Goal: Task Accomplishment & Management: Manage account settings

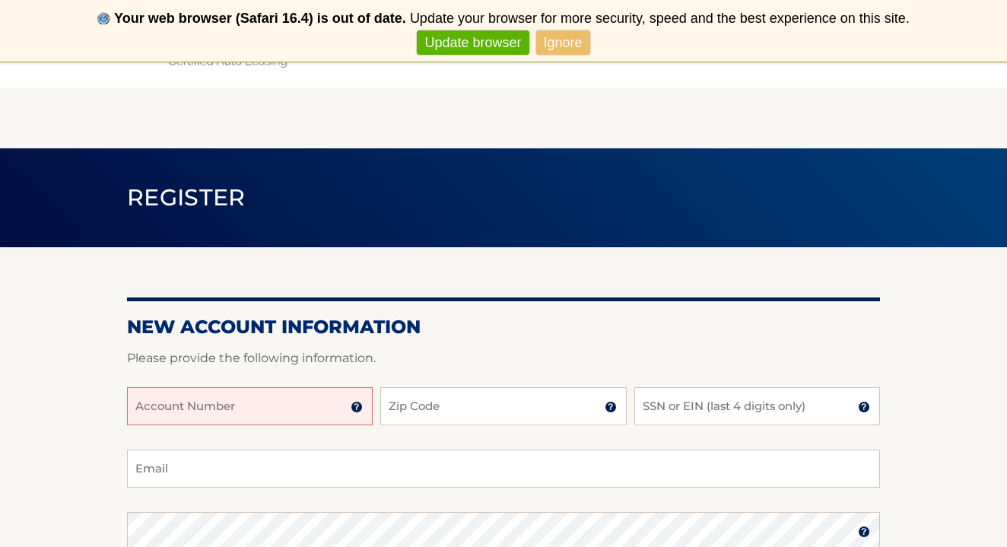
click at [294, 404] on input "Account Number" at bounding box center [250, 406] width 246 height 38
type input "44456014612"
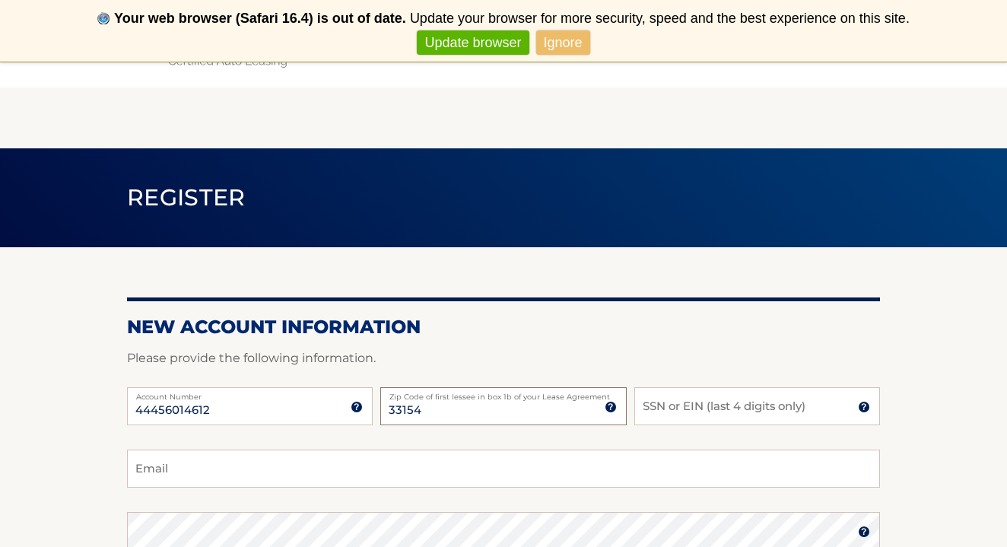
type input "33154"
type input "2039"
drag, startPoint x: 485, startPoint y: 410, endPoint x: 386, endPoint y: 502, distance: 135.1
type input "martakaibo@gmail.com"
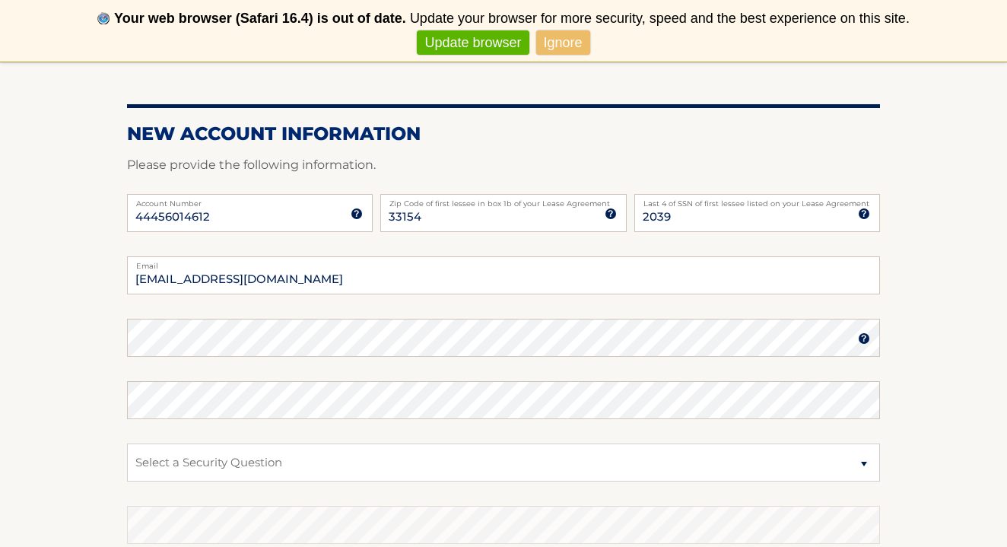
scroll to position [194, 0]
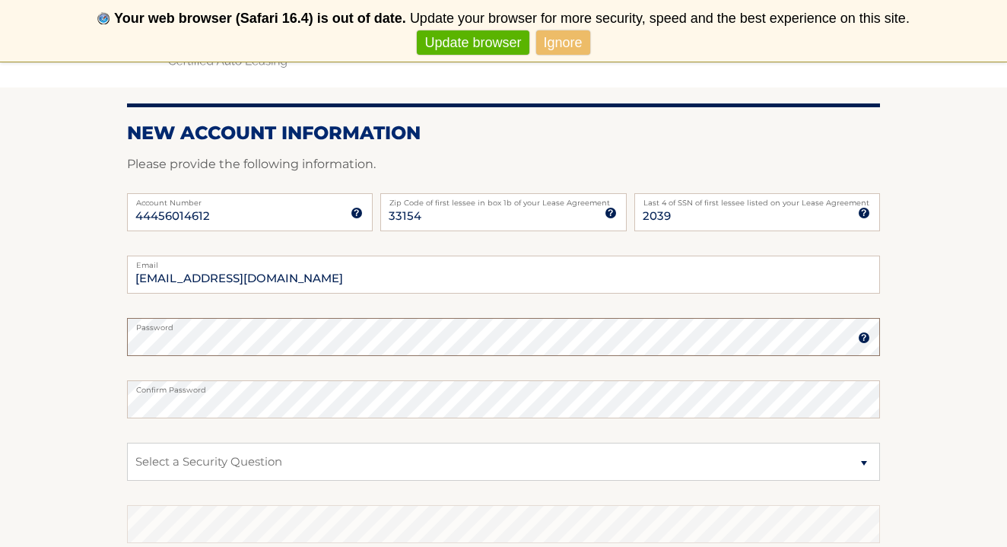
click at [288, 344] on form "New Account Information Please provide the following information. 44456014612 A…" at bounding box center [503, 384] width 753 height 525
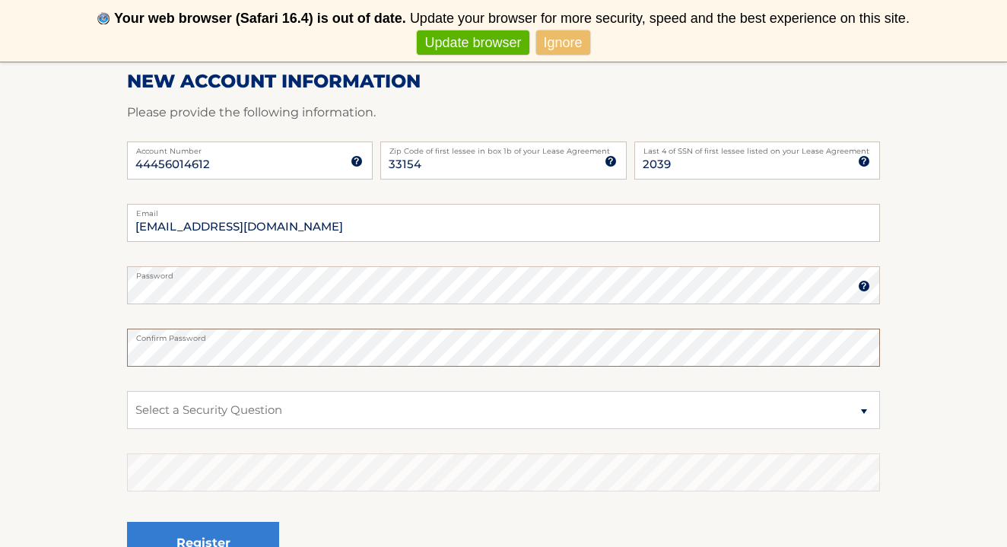
scroll to position [269, 0]
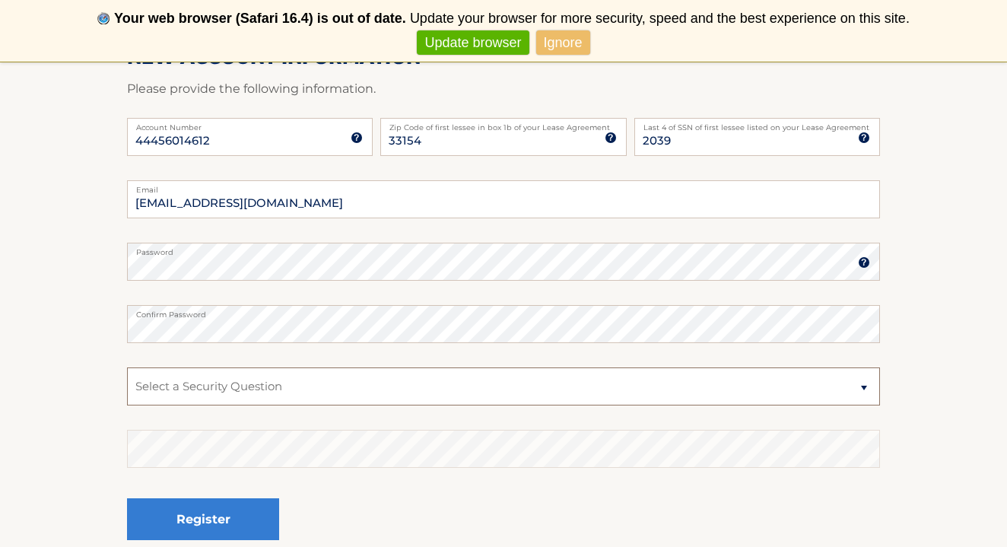
select select "4"
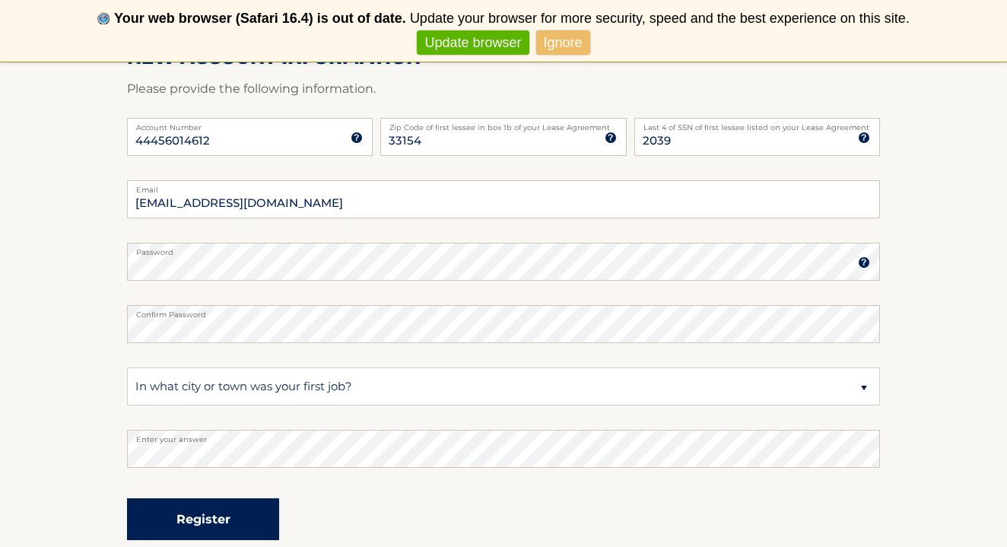
drag, startPoint x: 426, startPoint y: 397, endPoint x: 255, endPoint y: 522, distance: 211.7
click at [256, 522] on button "Register" at bounding box center [203, 519] width 152 height 42
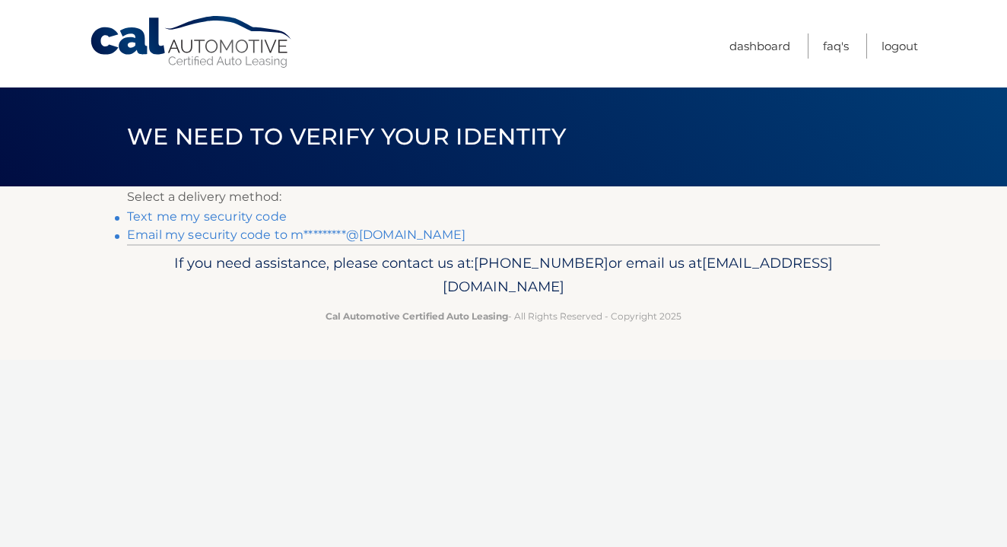
click at [258, 237] on link "Email my security code to m*********@gmail.com" at bounding box center [296, 234] width 338 height 14
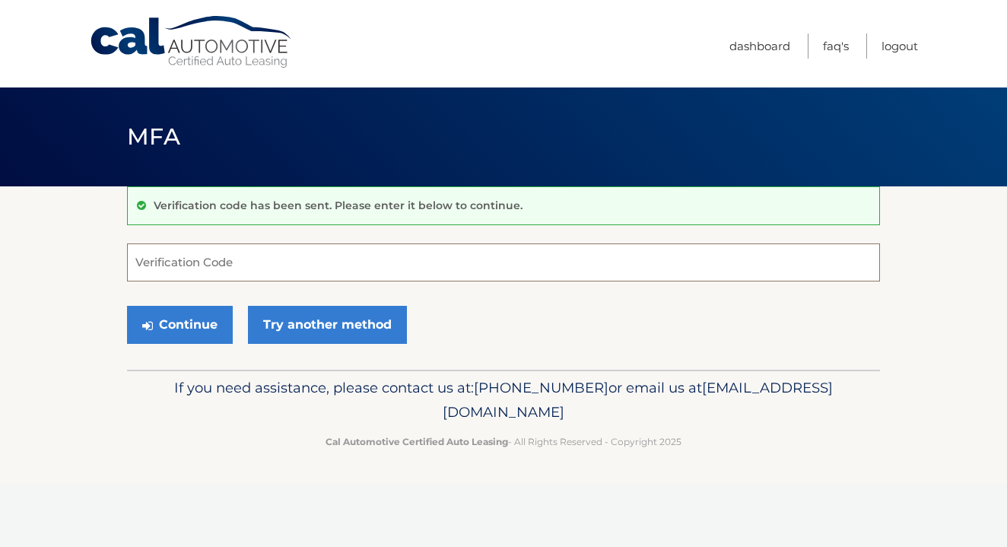
click at [233, 271] on input "Verification Code" at bounding box center [503, 262] width 753 height 38
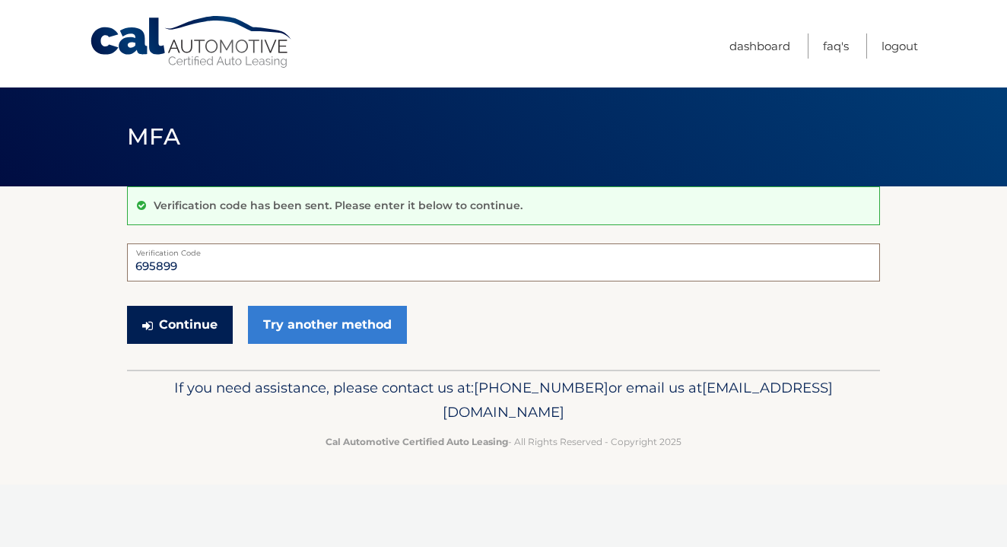
type input "695899"
click at [198, 334] on button "Continue" at bounding box center [180, 325] width 106 height 38
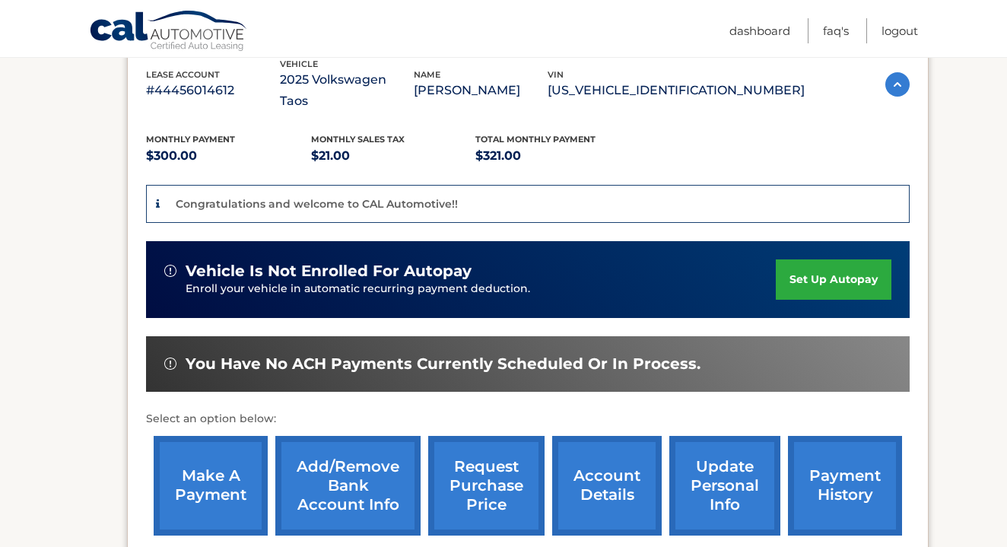
scroll to position [278, 0]
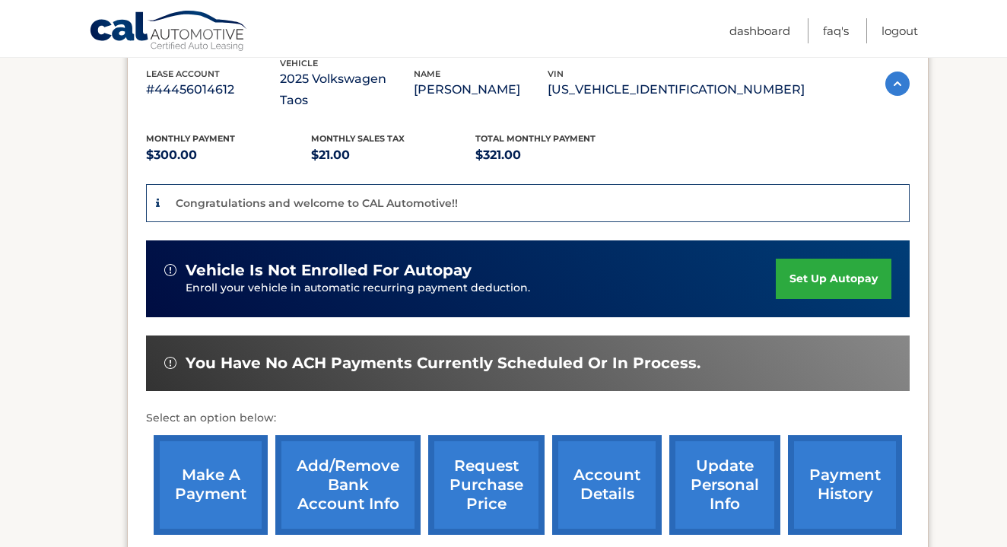
click at [813, 259] on link "set up autopay" at bounding box center [834, 279] width 116 height 40
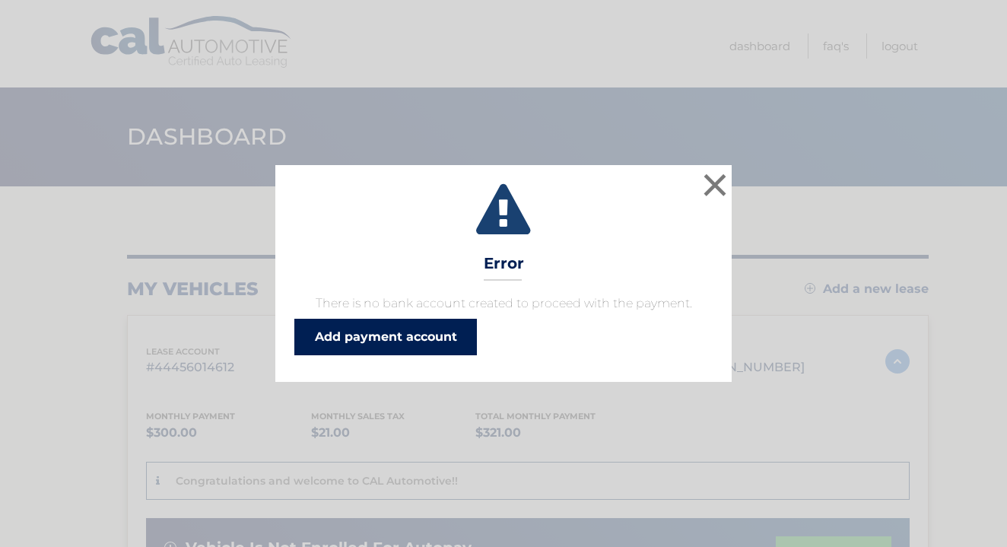
click at [431, 354] on link "Add payment account" at bounding box center [385, 337] width 183 height 37
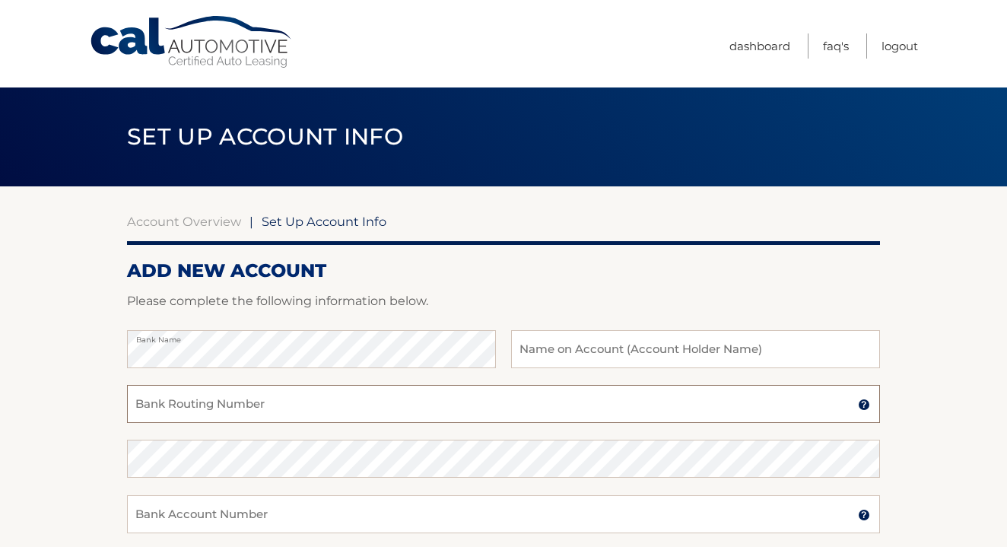
click at [420, 408] on input "Bank Routing Number" at bounding box center [503, 404] width 753 height 38
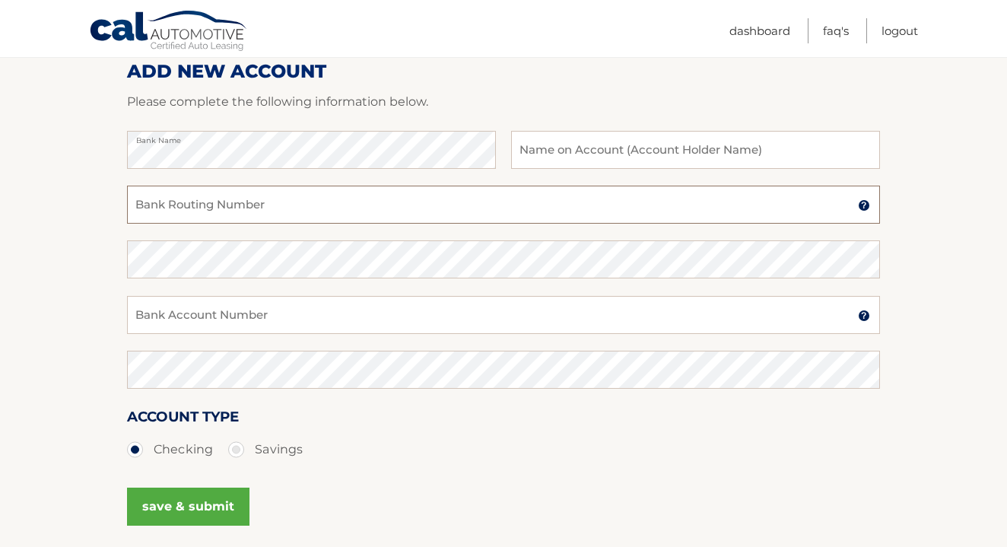
scroll to position [202, 0]
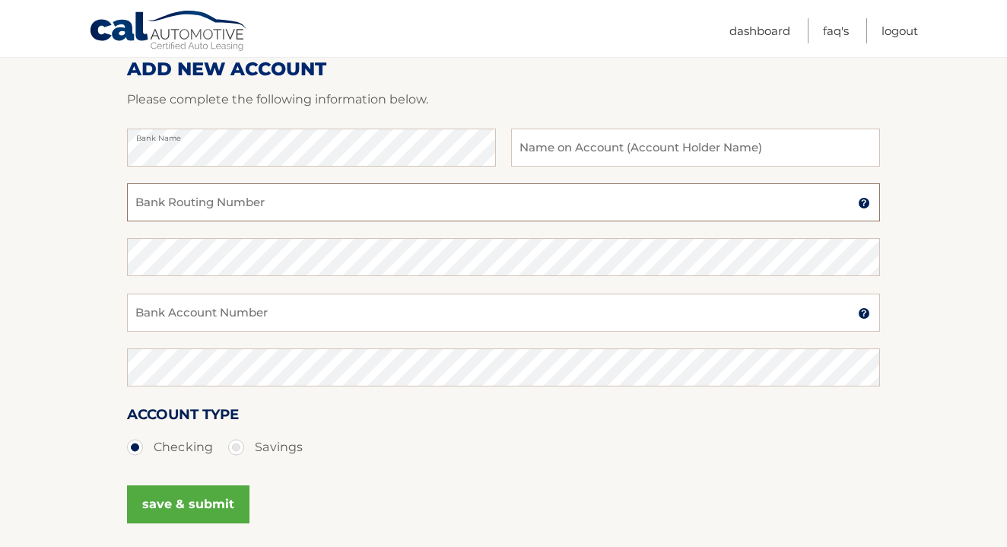
click at [215, 213] on input "Bank Routing Number" at bounding box center [503, 202] width 753 height 38
type input "021000089"
click at [279, 305] on input "Bank Account Number" at bounding box center [503, 313] width 753 height 38
type input "9985915061"
click at [183, 512] on button "save & submit" at bounding box center [188, 504] width 122 height 38
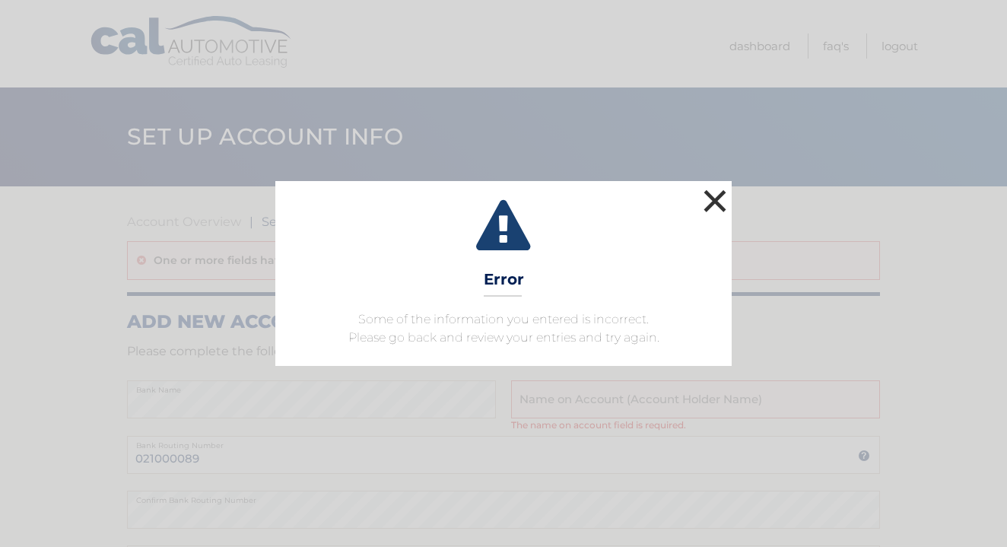
click at [715, 203] on button "×" at bounding box center [715, 201] width 30 height 30
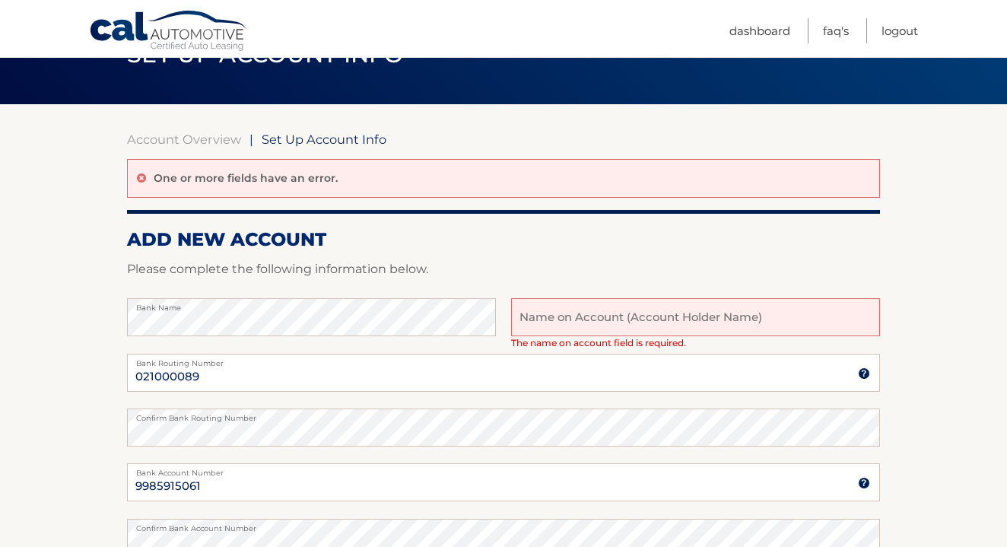
scroll to position [94, 0]
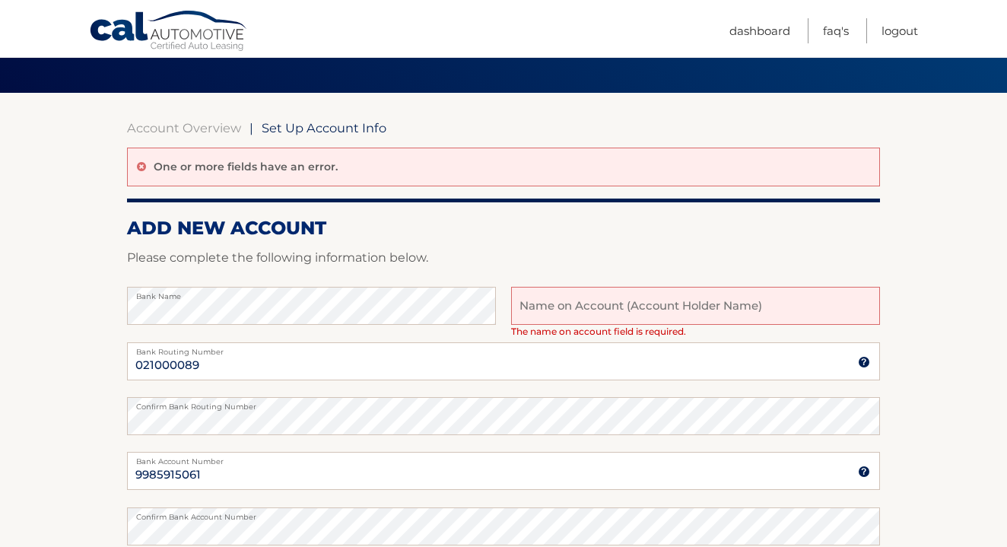
click at [618, 297] on input "text" at bounding box center [695, 306] width 369 height 38
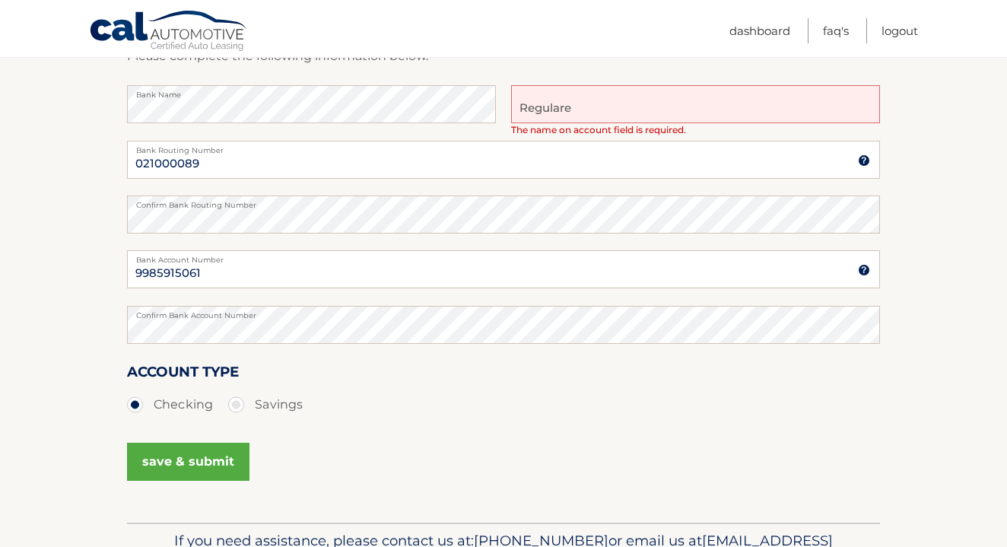
scroll to position [300, 0]
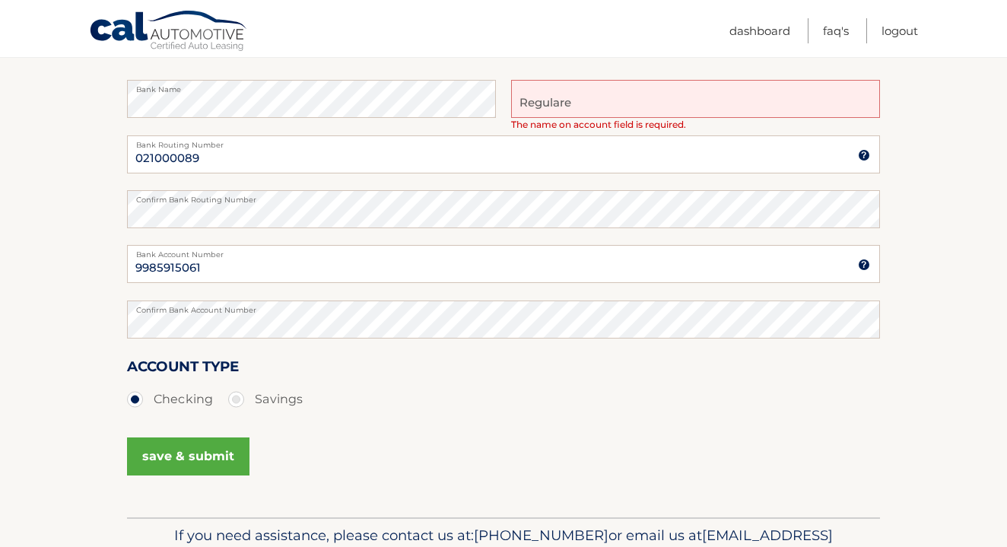
click at [451, 100] on div "Bank Name Regulare The name on account field is required. Name on Bank Account …" at bounding box center [503, 107] width 753 height 55
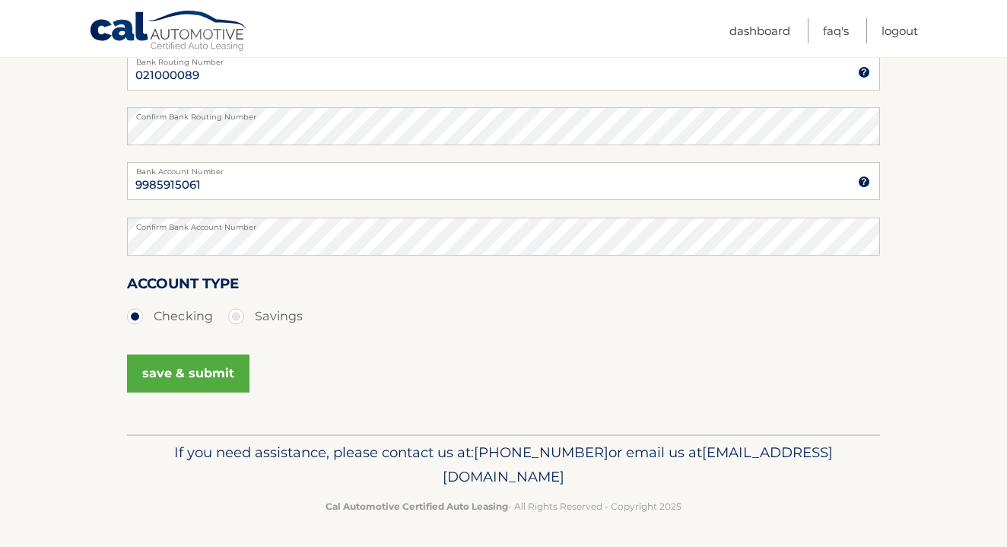
scroll to position [383, 0]
type input "[PERSON_NAME] Regular"
click at [195, 366] on button "save & submit" at bounding box center [188, 374] width 122 height 38
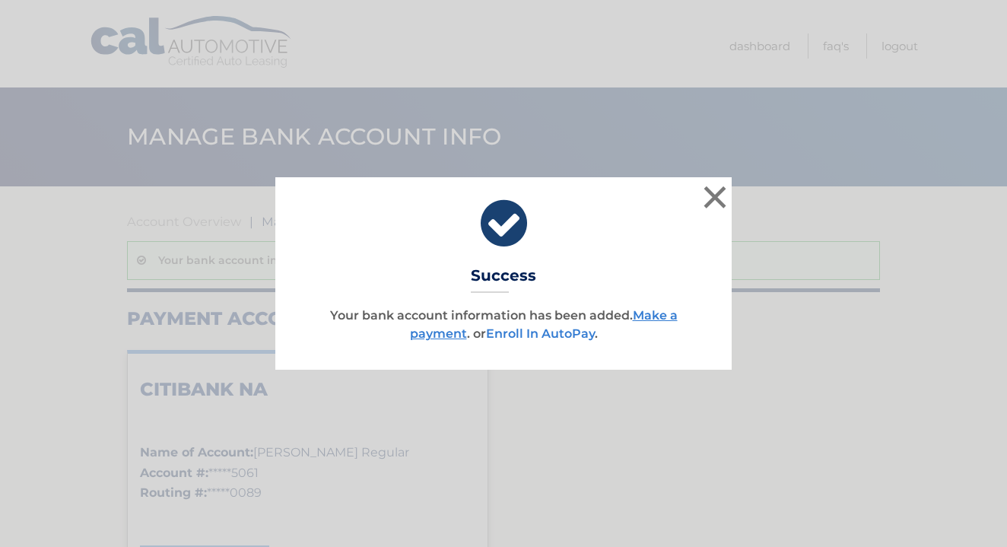
click at [558, 333] on link "Enroll In AutoPay" at bounding box center [540, 333] width 109 height 14
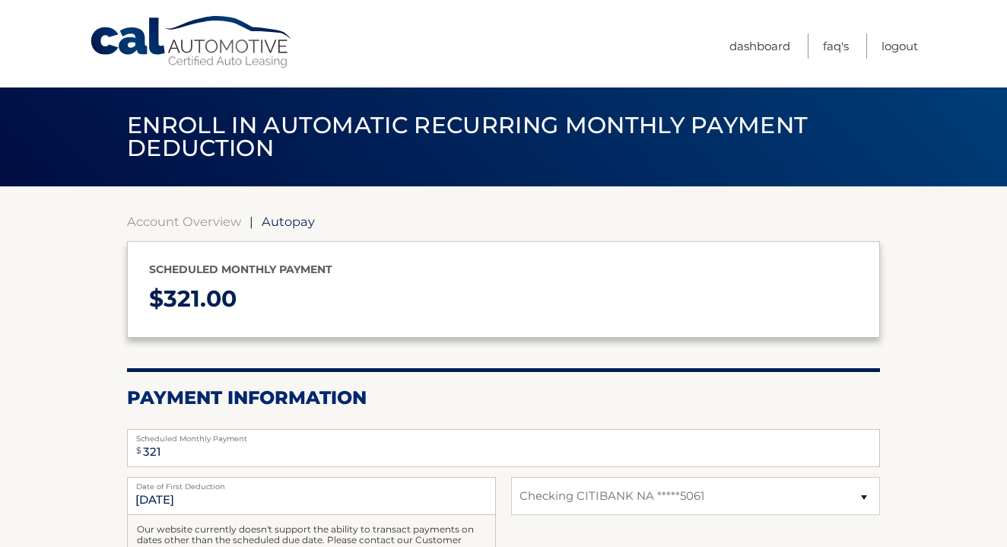
select select "NDkzY2EzMzctZTQwMS00MzNkLWI3ZjQtZDJmYzBjMjhmY2Ey"
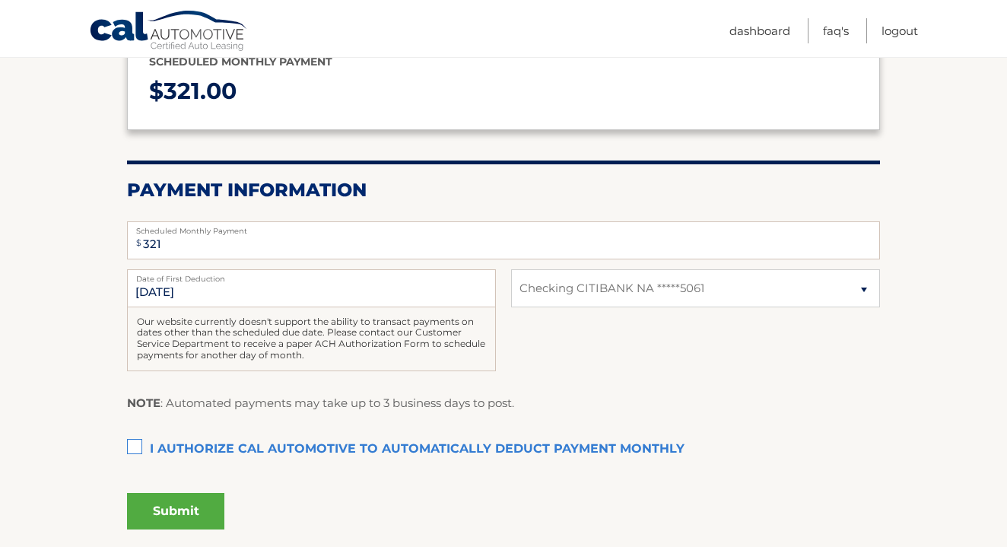
scroll to position [209, 0]
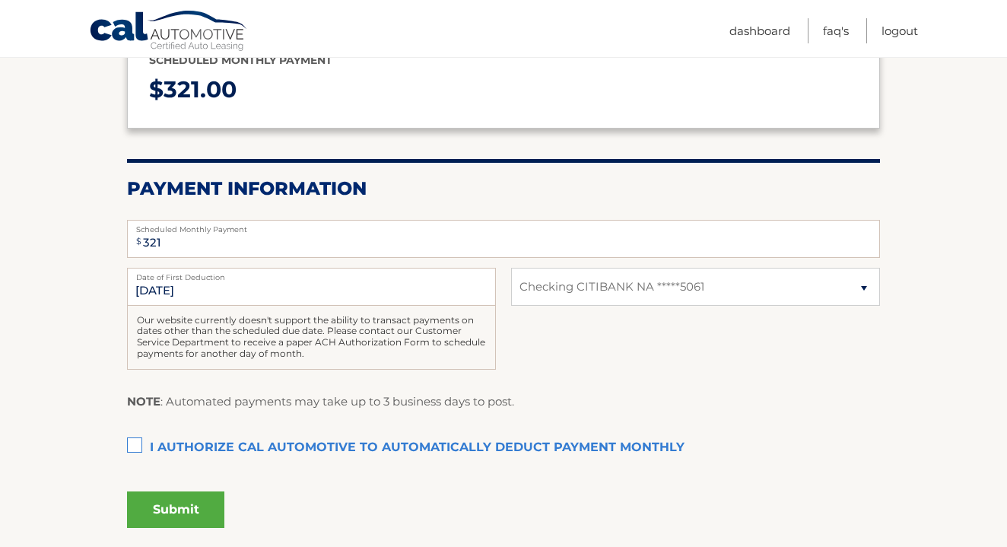
click at [138, 443] on label "I authorize cal automotive to automatically deduct payment monthly This checkbo…" at bounding box center [503, 448] width 753 height 30
click at [0, 0] on input "I authorize cal automotive to automatically deduct payment monthly This checkbo…" at bounding box center [0, 0] width 0 height 0
click at [160, 495] on button "Submit" at bounding box center [175, 509] width 97 height 37
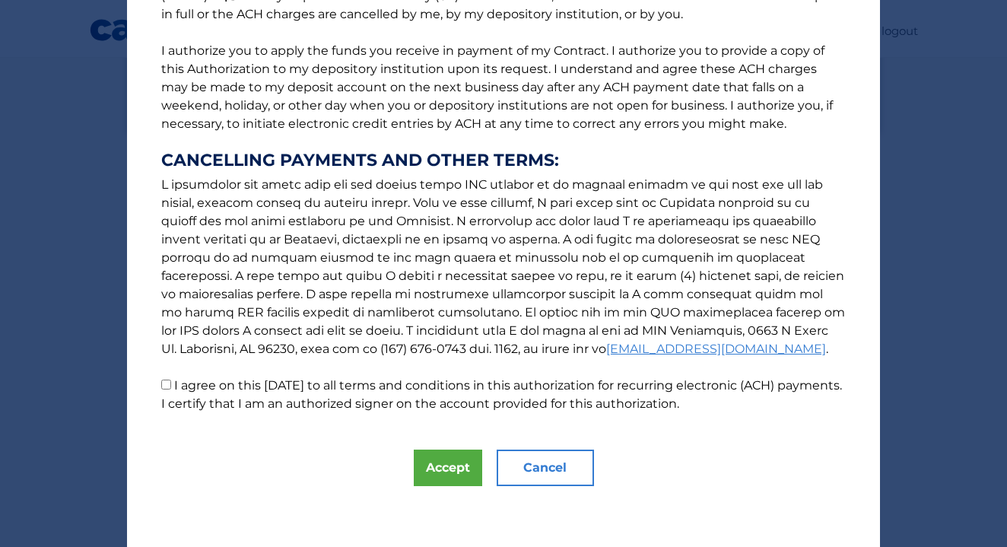
scroll to position [172, 0]
click at [456, 459] on button "Accept" at bounding box center [448, 467] width 68 height 37
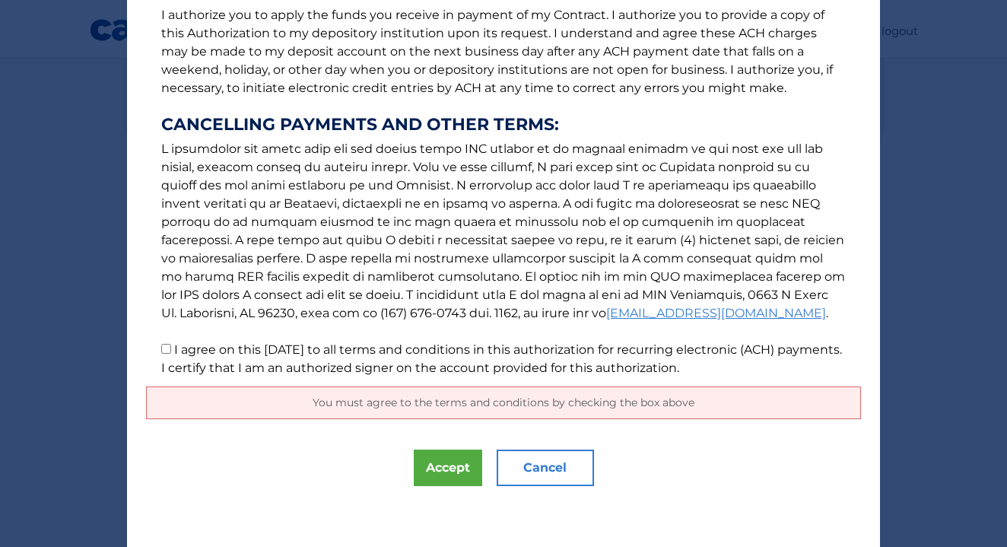
scroll to position [208, 0]
click at [168, 350] on input "I agree on this [DATE] to all terms and conditions in this authorization for re…" at bounding box center [166, 349] width 10 height 10
checkbox input "true"
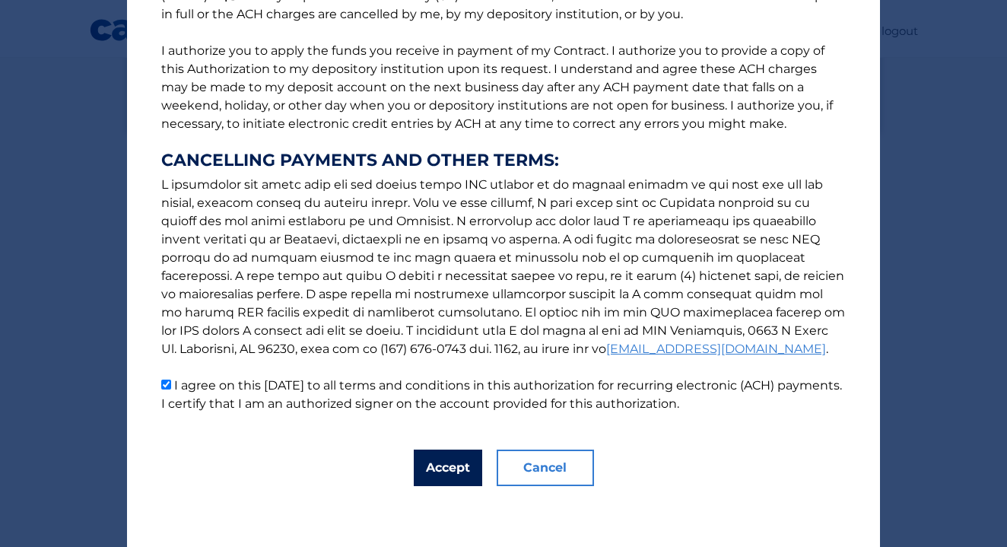
click at [446, 462] on button "Accept" at bounding box center [448, 467] width 68 height 37
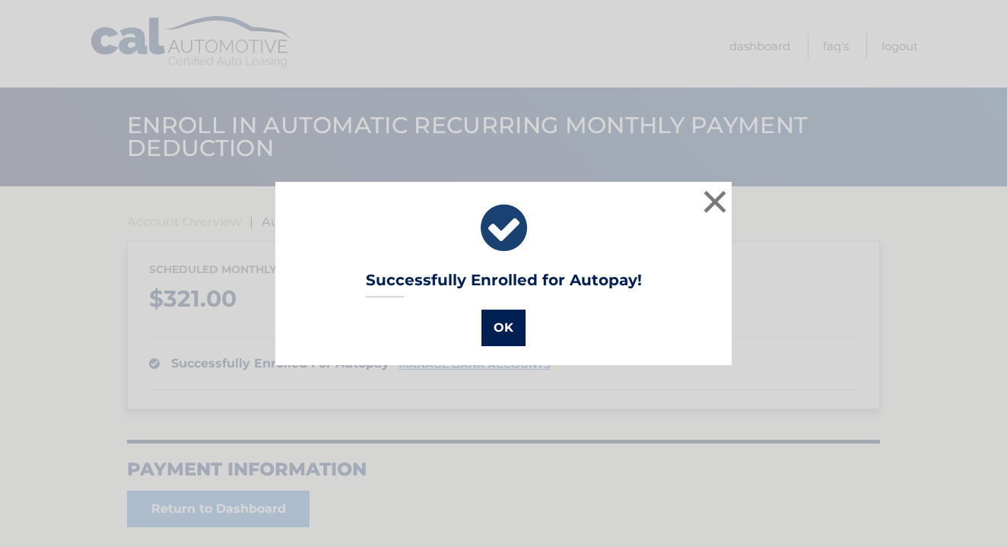
click at [516, 329] on button "OK" at bounding box center [503, 328] width 44 height 37
